Goal: Task Accomplishment & Management: Use online tool/utility

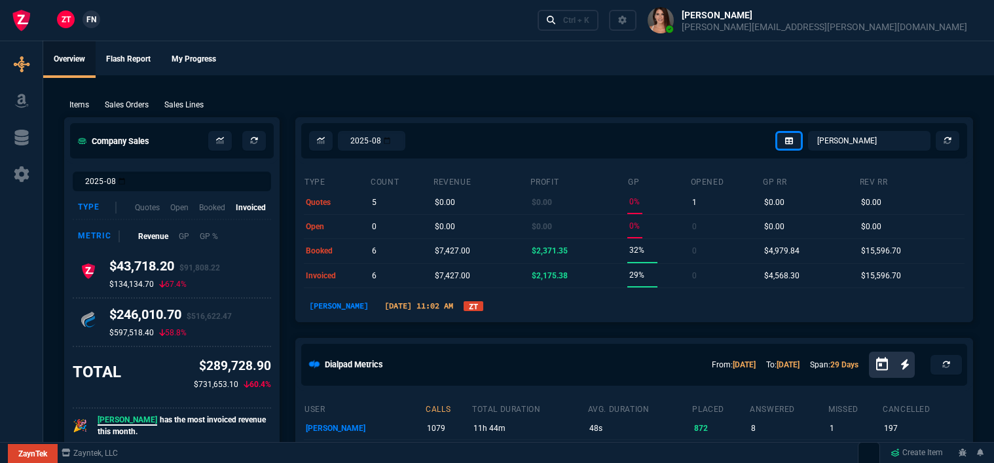
select select "12: [PERSON_NAME]"
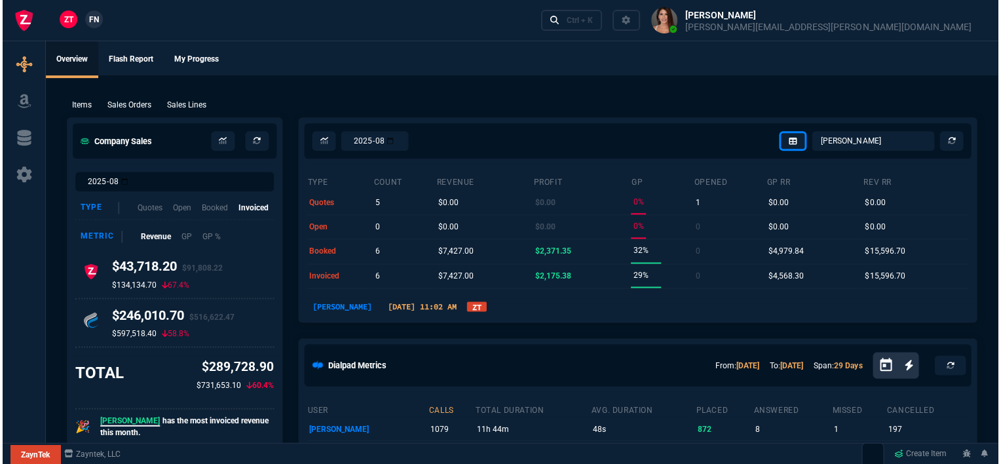
scroll to position [655, 0]
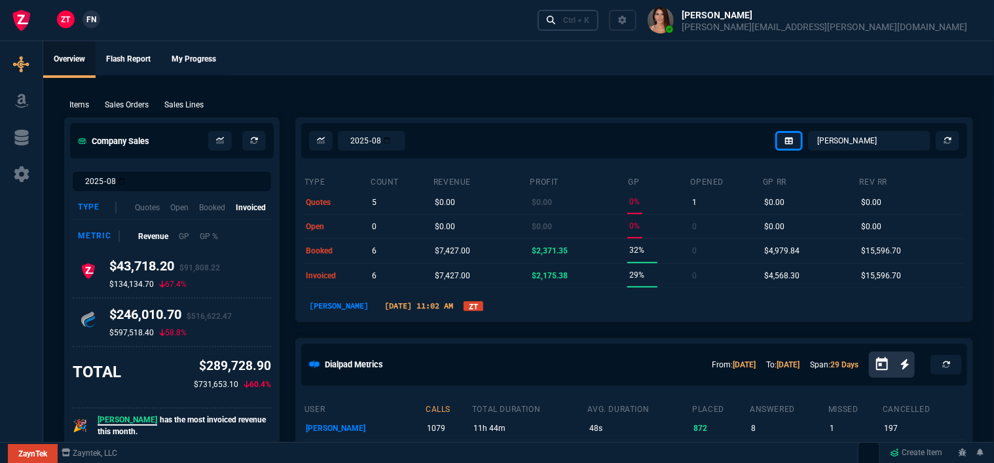
click at [599, 20] on link "Ctrl + K" at bounding box center [569, 20] width 62 height 20
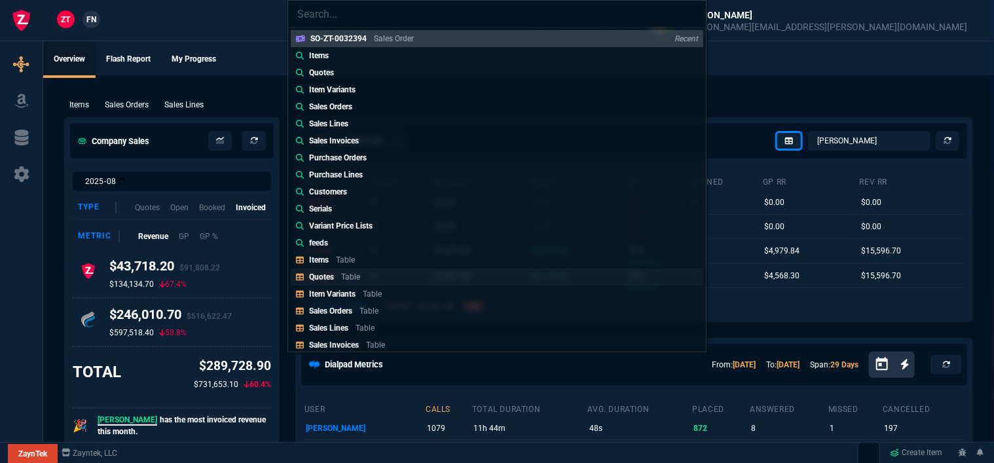
click at [340, 281] on div "Quotes Table" at bounding box center [337, 277] width 56 height 12
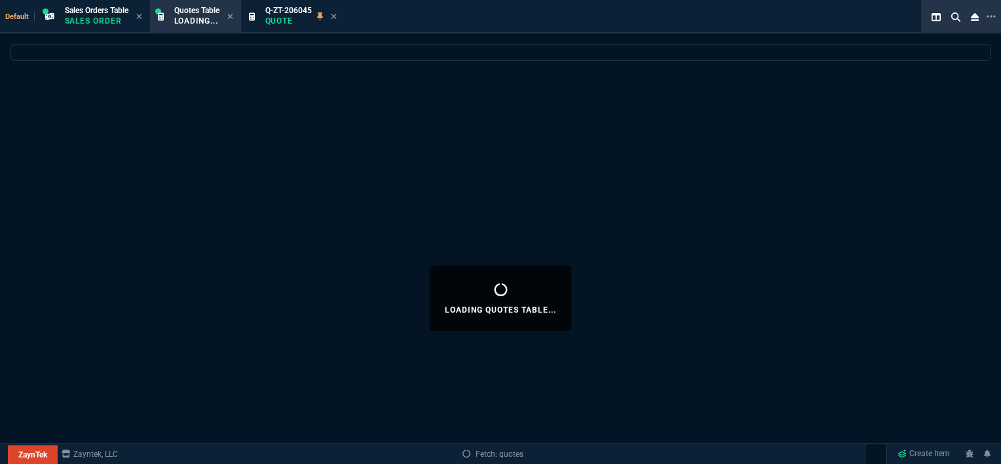
select select
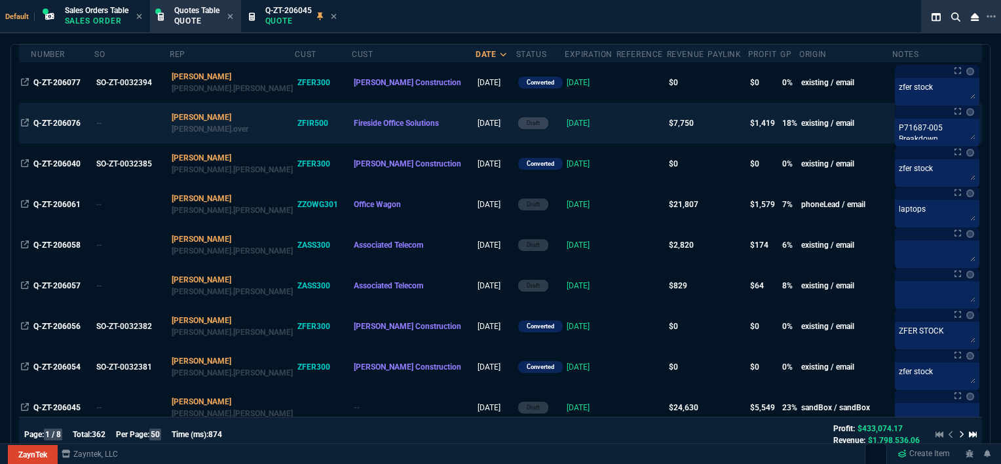
scroll to position [196, 0]
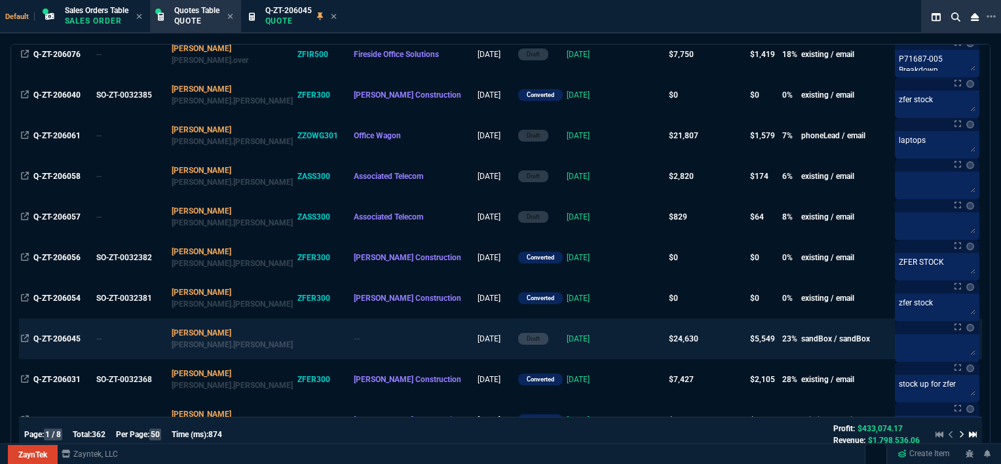
click at [565, 343] on td "[DATE]" at bounding box center [591, 338] width 52 height 41
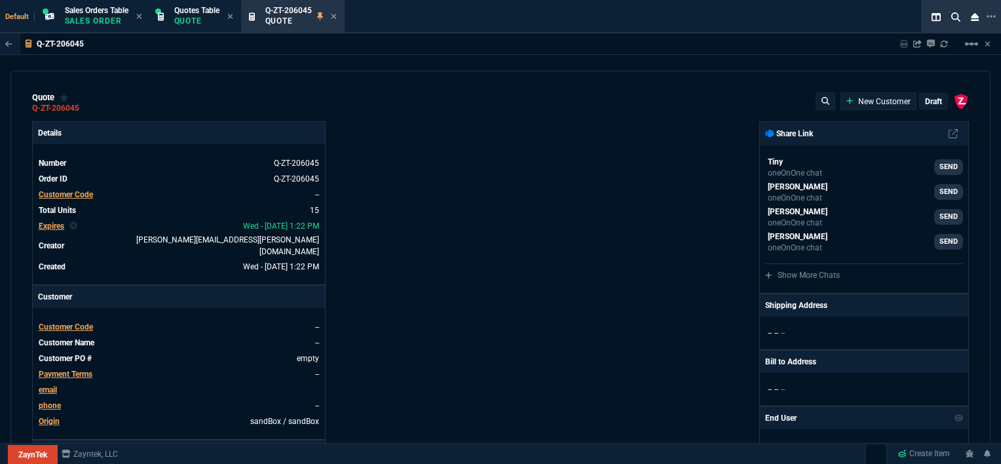
type input "100"
type input "995"
type input "10"
type input "19"
type input "265"
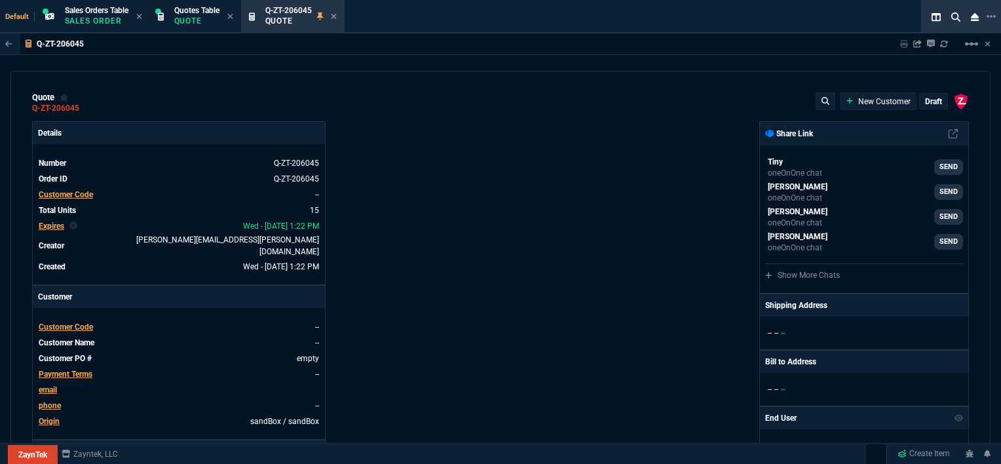
type input "18"
type input "211"
type input "100"
type input "2085"
type input "100"
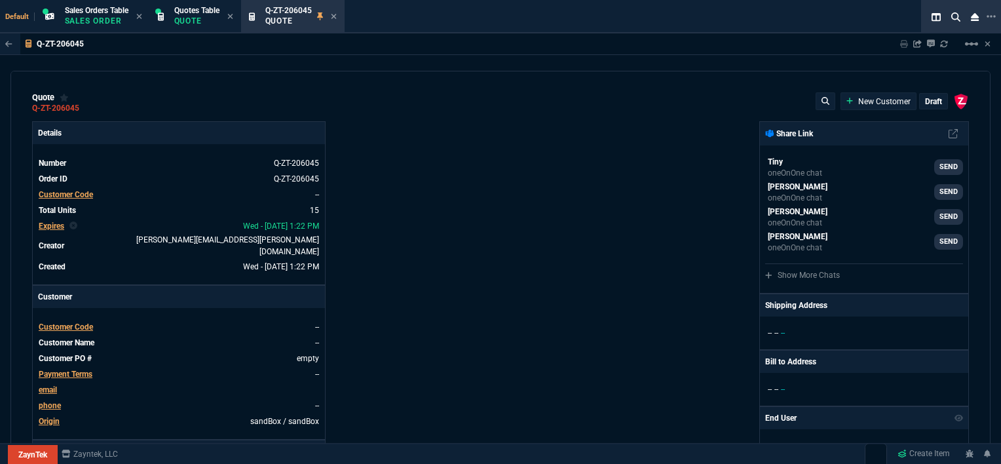
type input "1665"
type input "8"
type input "209"
type input "20"
type input "715"
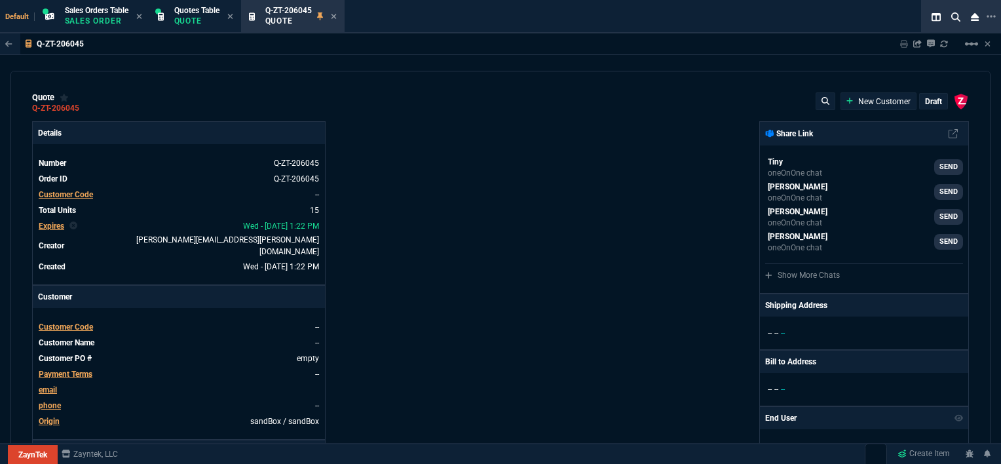
type input "3"
type input "12"
type input "11"
type input "88"
type input "2"
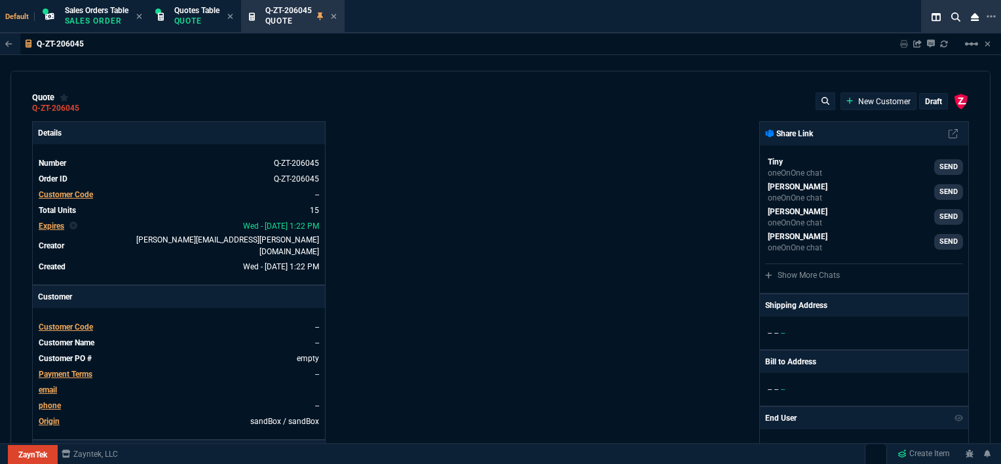
type input "33"
type input "10"
type input "121"
type input "3"
type input "75"
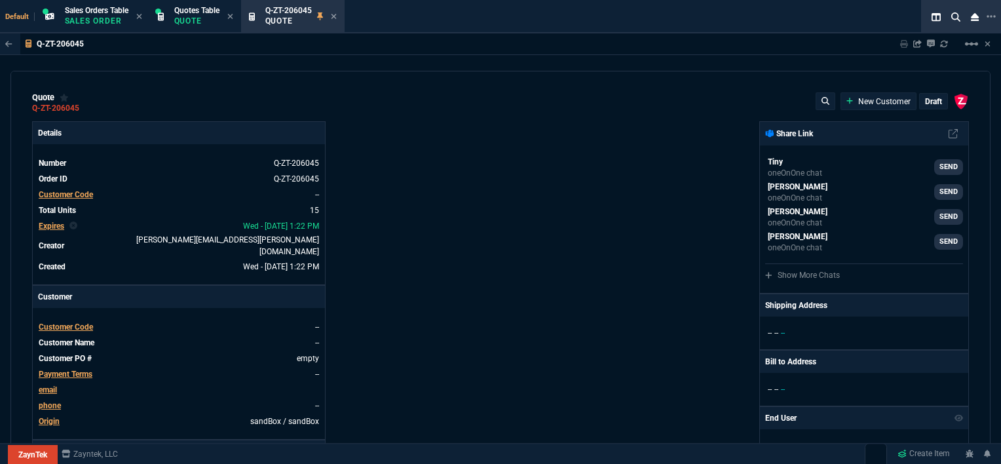
type input "2"
type input "59"
type input "0"
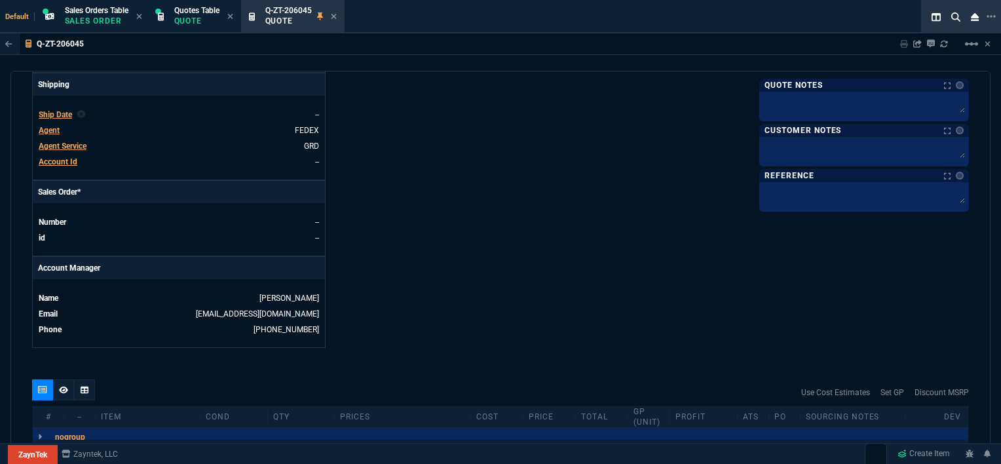
scroll to position [786, 0]
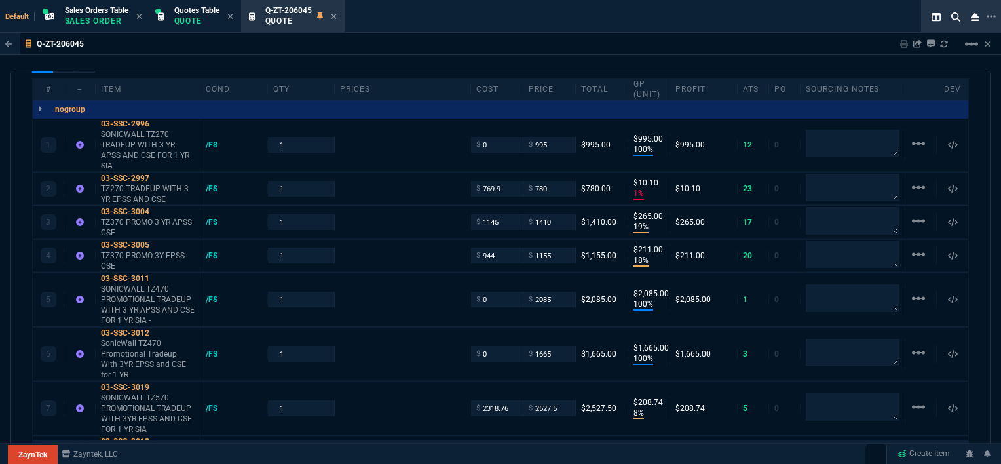
type input "1260.57"
type input "1178.09"
type input "1908.52"
type input "1746.35"
type input "2844.07"
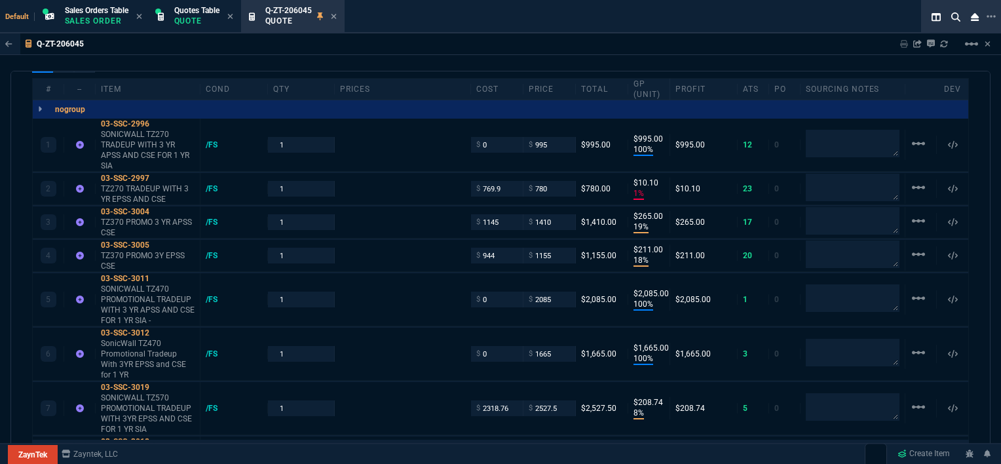
type input "2494.8"
type input "3548.15"
type input "4041.58"
type input "699"
type input "1049"
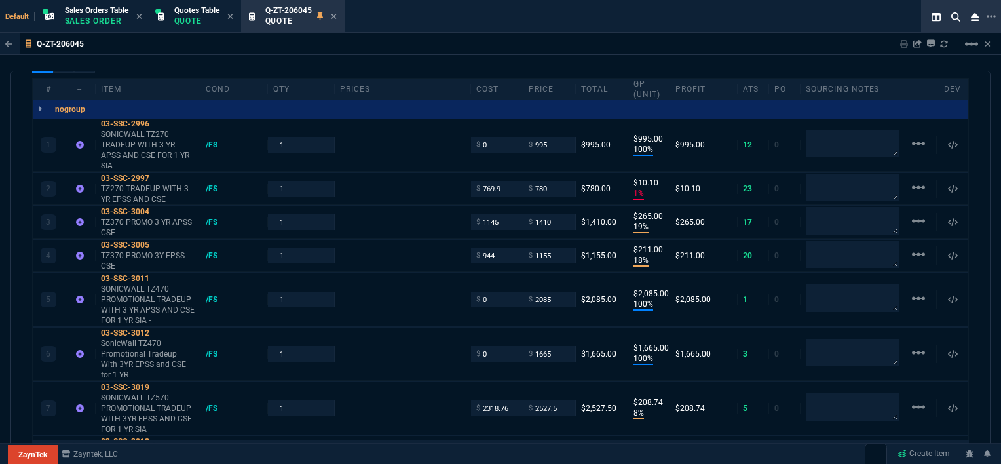
type input "1999"
type input "1649"
type input "4352.04"
type input "4964.65"
type input "6409.36"
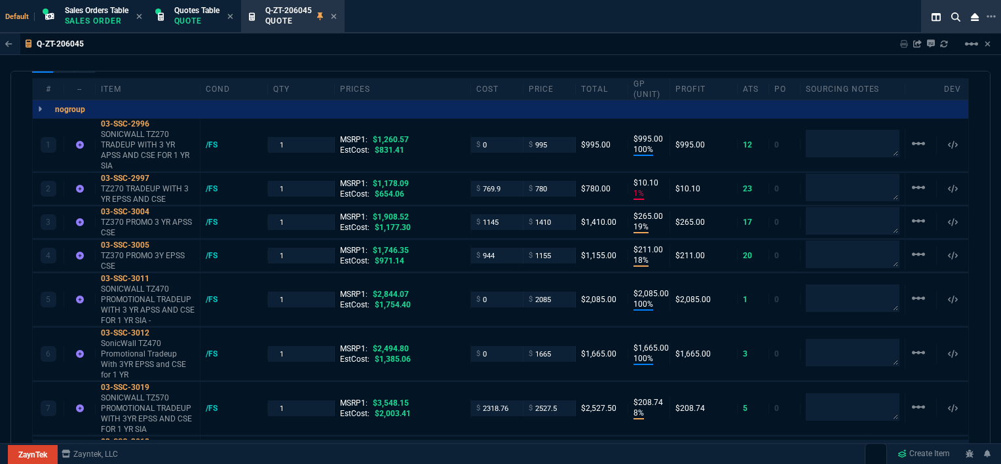
type input "21"
type input "34"
type input "26"
type input "34"
type input "27"
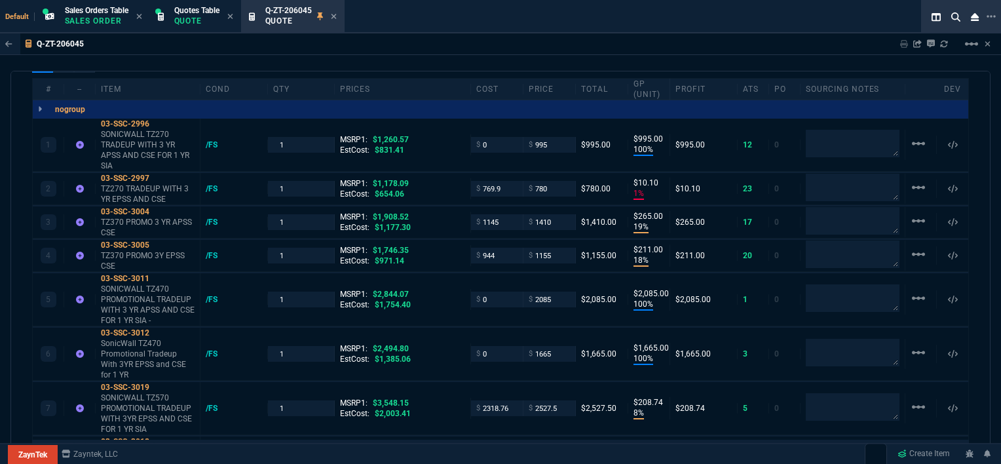
type input "33"
type input "29"
type input "10"
type input "33"
type input "26"
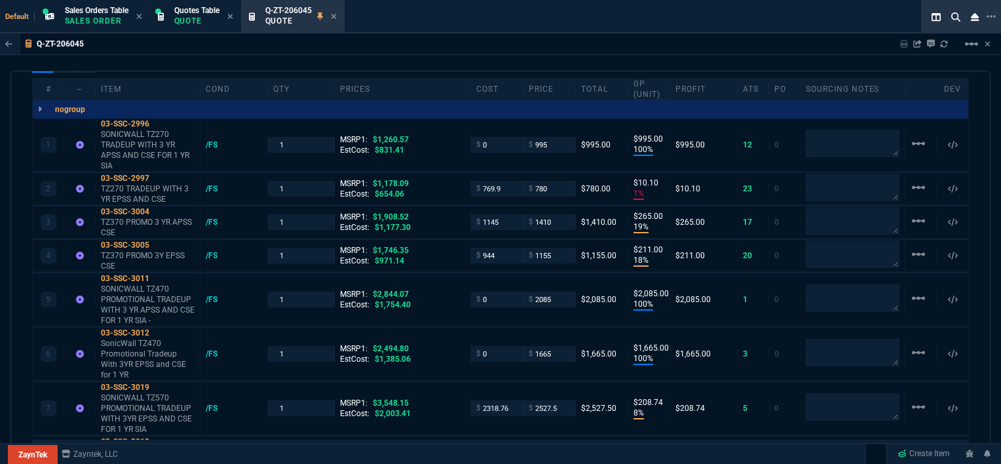
type input "33"
type input "27"
type input "33"
type input "26"
type input "100"
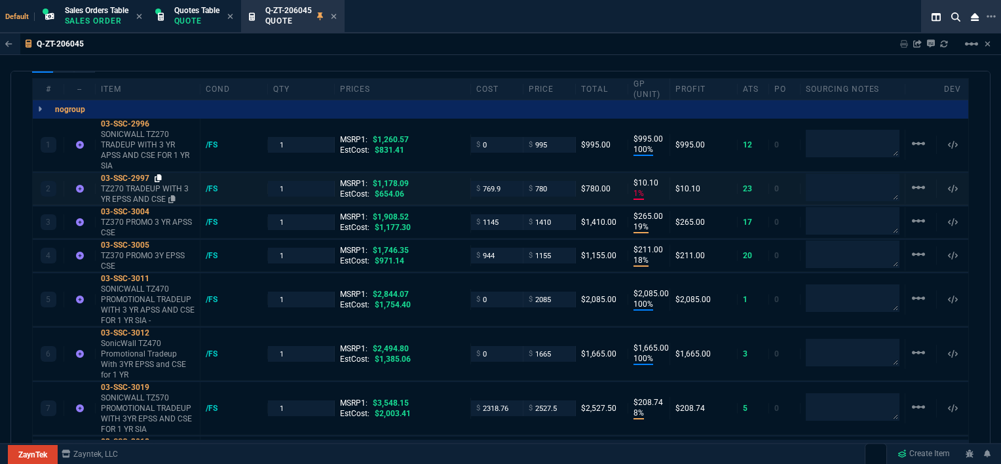
click at [158, 174] on icon at bounding box center [158, 178] width 7 height 8
